Goal: Information Seeking & Learning: Learn about a topic

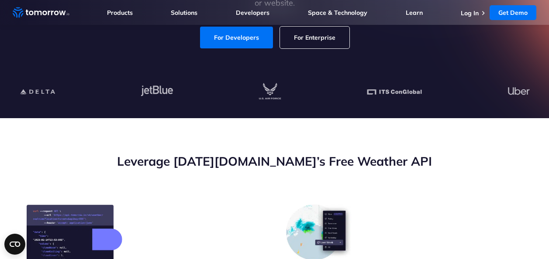
scroll to position [175, 0]
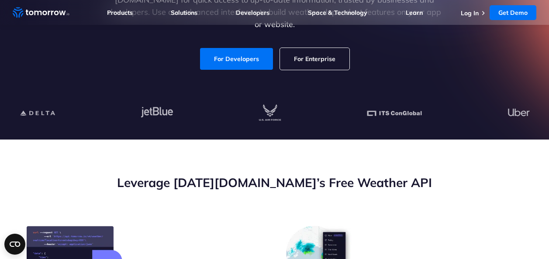
click at [67, 181] on h2 "Leverage [DATE][DOMAIN_NAME]’s Free Weather API" at bounding box center [275, 183] width 496 height 17
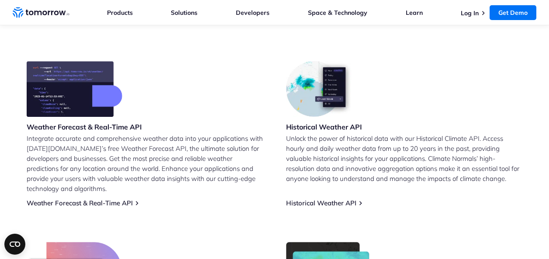
scroll to position [350, 0]
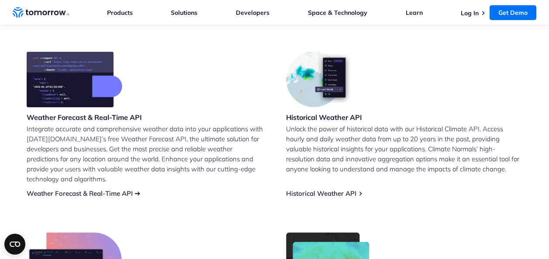
click at [105, 189] on link "Weather Forecast & Real-Time API" at bounding box center [80, 193] width 106 height 8
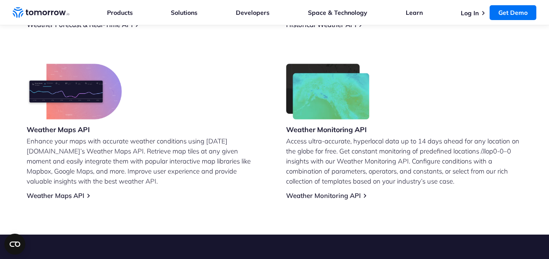
scroll to position [524, 0]
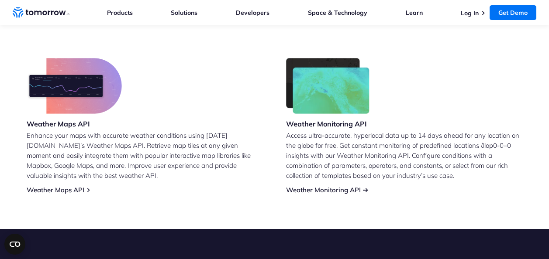
click at [334, 186] on link "Weather Monitoring API" at bounding box center [323, 190] width 75 height 8
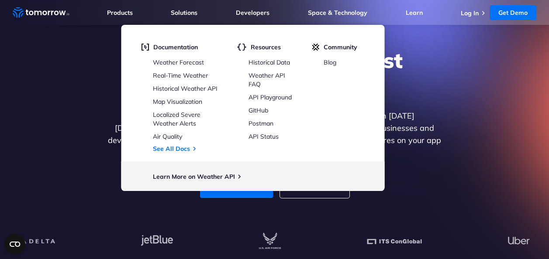
scroll to position [44, 0]
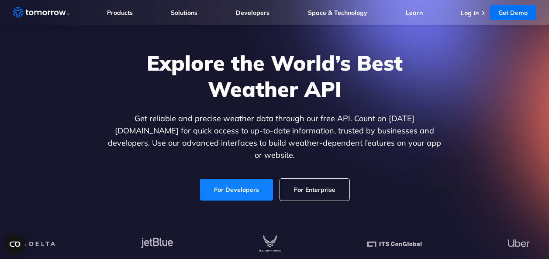
click at [234, 181] on link "For Developers" at bounding box center [236, 190] width 73 height 22
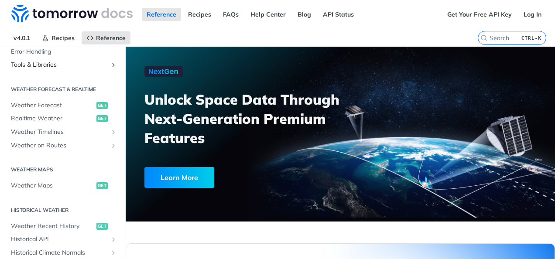
scroll to position [44, 0]
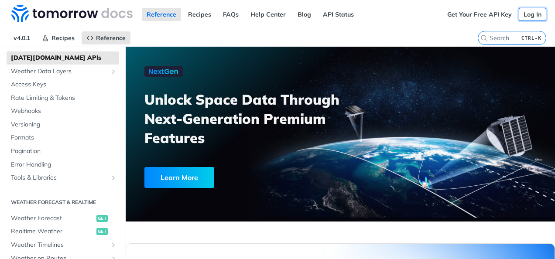
click at [527, 17] on link "Log In" at bounding box center [533, 14] width 28 height 13
